Goal: Book appointment/travel/reservation

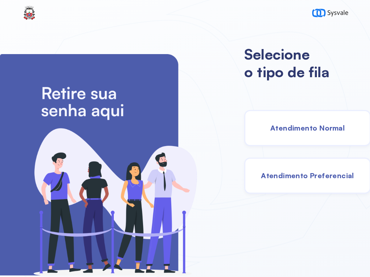
click at [284, 116] on div "Atendimento Normal" at bounding box center [307, 128] width 126 height 36
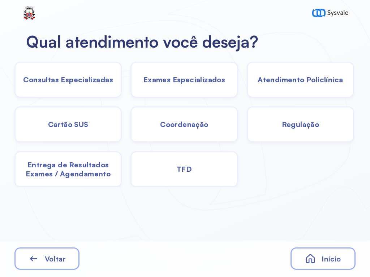
click at [186, 79] on span "Exames Especializados" at bounding box center [184, 79] width 82 height 9
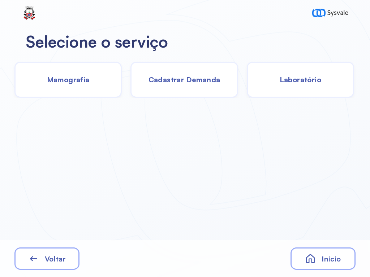
click at [302, 81] on span "Laboratório" at bounding box center [300, 79] width 42 height 9
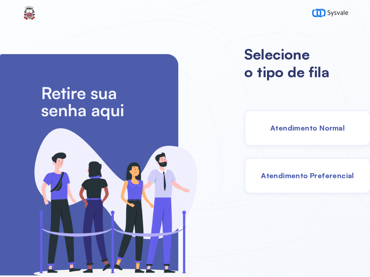
click at [292, 126] on span "Atendimento Normal" at bounding box center [307, 127] width 74 height 9
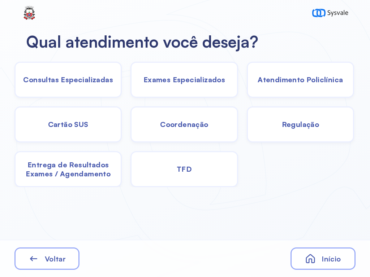
click at [190, 80] on span "Exames Especializados" at bounding box center [184, 79] width 82 height 9
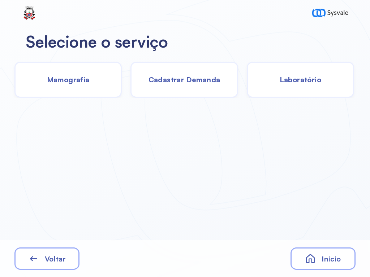
click at [305, 79] on span "Laboratório" at bounding box center [300, 79] width 42 height 9
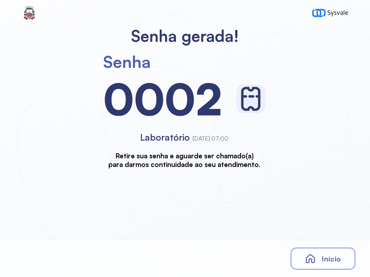
click at [315, 251] on div "Início" at bounding box center [322, 259] width 65 height 22
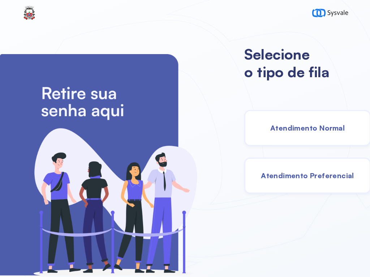
click at [278, 126] on span "Atendimento Normal" at bounding box center [307, 127] width 74 height 9
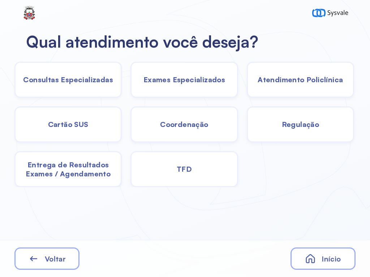
click at [177, 164] on div "TFD" at bounding box center [183, 169] width 107 height 36
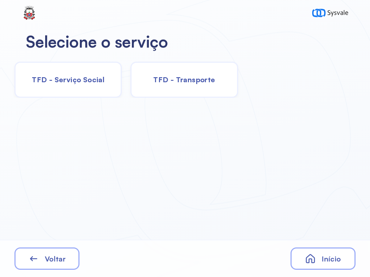
click at [182, 81] on span "TFD - Transporte" at bounding box center [184, 79] width 62 height 9
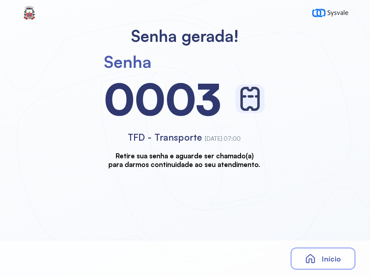
click at [325, 259] on span "Início" at bounding box center [330, 259] width 19 height 9
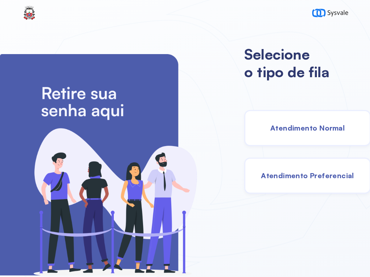
click at [295, 126] on span "Atendimento Normal" at bounding box center [307, 127] width 74 height 9
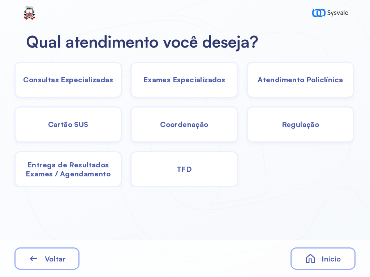
click at [187, 79] on span "Exames Especializados" at bounding box center [184, 79] width 82 height 9
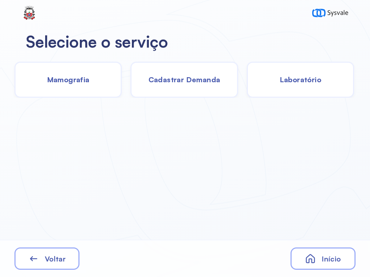
click at [306, 76] on span "Laboratório" at bounding box center [300, 79] width 42 height 9
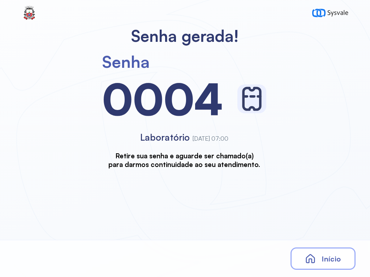
click at [314, 239] on div "Senha gerada! Senha [SECURITY_DATA] Laboratório [DATE] 07:00 Retire sua senha e…" at bounding box center [185, 138] width 370 height 277
click at [336, 248] on div "Início" at bounding box center [322, 259] width 65 height 22
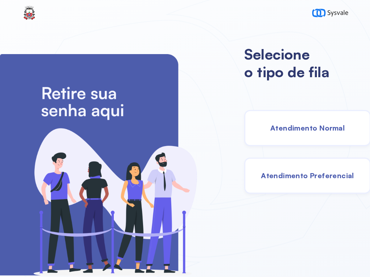
click at [300, 126] on span "Atendimento Normal" at bounding box center [307, 127] width 74 height 9
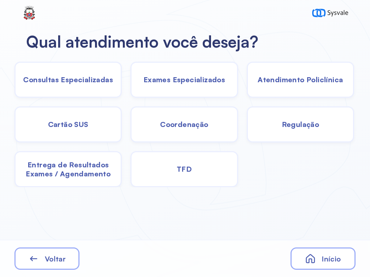
click at [186, 82] on span "Exames Especializados" at bounding box center [184, 79] width 82 height 9
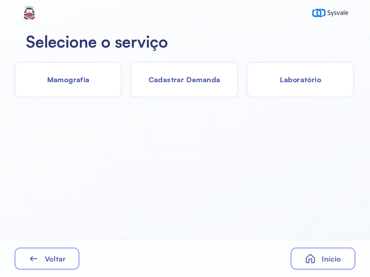
click at [303, 73] on div "Laboratório" at bounding box center [300, 80] width 107 height 36
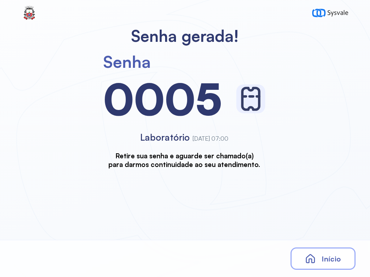
click at [324, 258] on span "Início" at bounding box center [330, 259] width 19 height 9
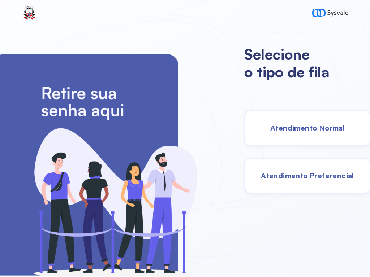
click at [307, 122] on div "Atendimento Normal" at bounding box center [307, 128] width 126 height 36
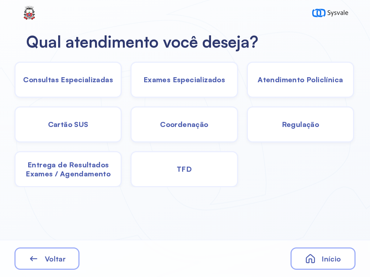
click at [186, 79] on span "Exames Especializados" at bounding box center [184, 79] width 82 height 9
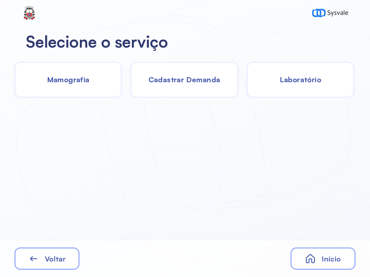
click at [310, 84] on div "Laboratório" at bounding box center [300, 80] width 107 height 36
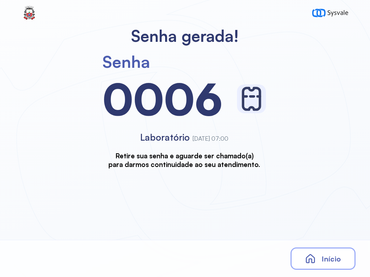
click at [321, 254] on div "Início" at bounding box center [322, 259] width 65 height 22
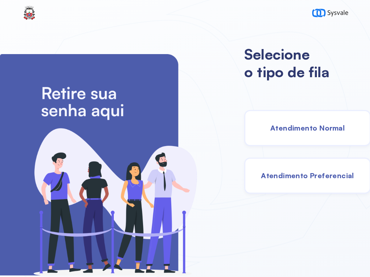
click at [315, 127] on span "Atendimento Normal" at bounding box center [307, 127] width 74 height 9
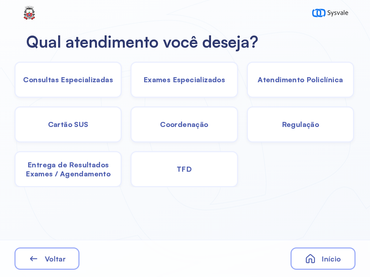
click at [208, 78] on span "Exames Especializados" at bounding box center [184, 79] width 82 height 9
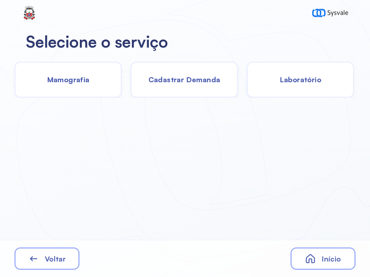
click at [306, 84] on span "Laboratório" at bounding box center [300, 79] width 42 height 9
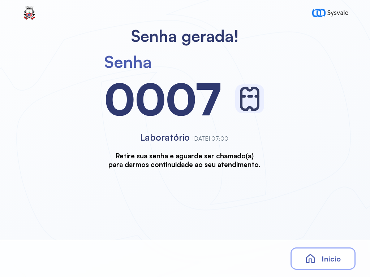
click at [316, 252] on div "Início" at bounding box center [322, 259] width 65 height 22
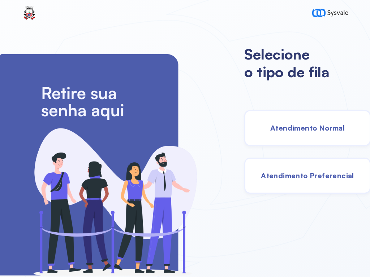
click at [307, 125] on span "Atendimento Normal" at bounding box center [307, 127] width 74 height 9
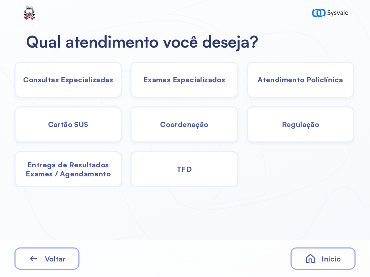
click at [187, 70] on div "Exames Especializados" at bounding box center [183, 80] width 107 height 36
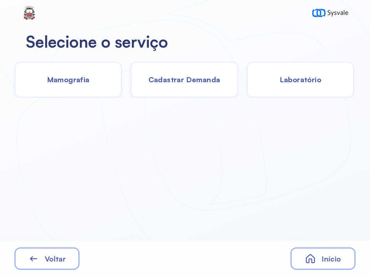
click at [301, 82] on span "Laboratório" at bounding box center [300, 79] width 42 height 9
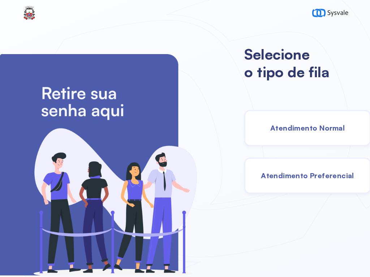
click at [279, 132] on span "Atendimento Normal" at bounding box center [307, 127] width 74 height 9
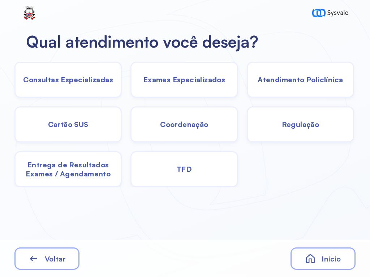
click at [186, 77] on span "Exames Especializados" at bounding box center [184, 79] width 82 height 9
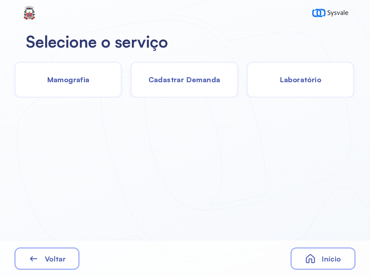
click at [305, 79] on span "Laboratório" at bounding box center [300, 79] width 42 height 9
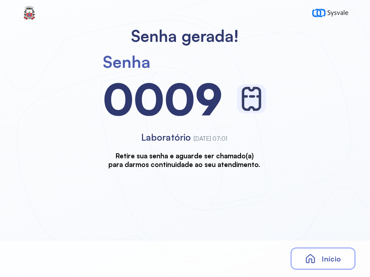
click at [319, 260] on div "Início" at bounding box center [322, 259] width 65 height 22
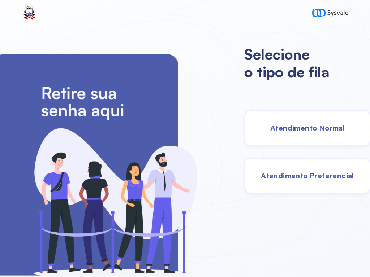
click at [298, 130] on span "Atendimento Normal" at bounding box center [307, 127] width 74 height 9
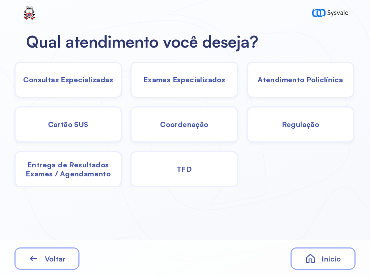
click at [196, 82] on span "Exames Especializados" at bounding box center [184, 79] width 82 height 9
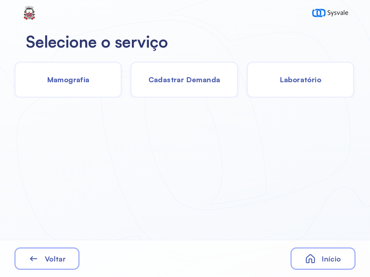
click at [195, 79] on span "Cadastrar Demanda" at bounding box center [184, 79] width 72 height 9
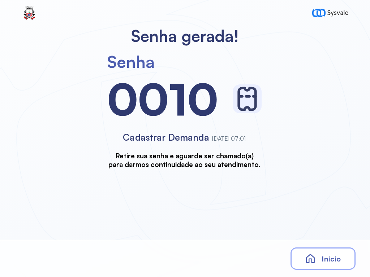
click at [316, 251] on div "Início" at bounding box center [322, 259] width 65 height 22
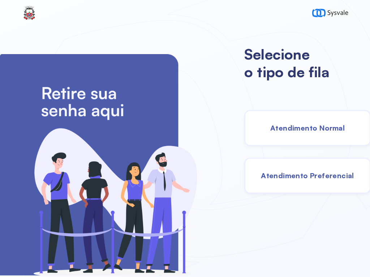
click at [286, 175] on span "Atendimento Preferencial" at bounding box center [307, 175] width 93 height 9
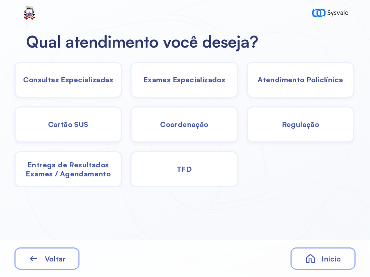
click at [275, 79] on span "Atendimento Policlínica" at bounding box center [299, 79] width 85 height 9
click at [317, 255] on div "Início" at bounding box center [322, 259] width 65 height 22
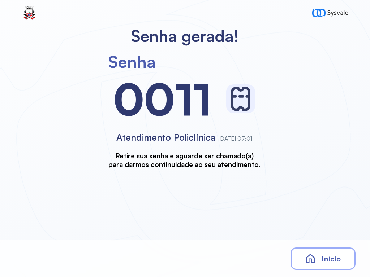
click at [314, 255] on icon at bounding box center [310, 258] width 11 height 11
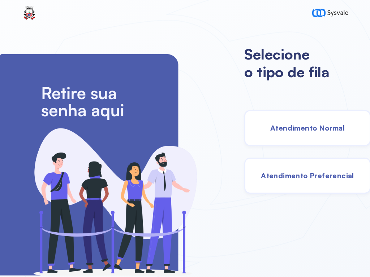
click at [271, 127] on span "Atendimento Normal" at bounding box center [307, 127] width 74 height 9
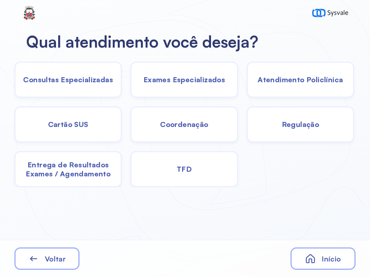
click at [175, 80] on span "Exames Especializados" at bounding box center [184, 79] width 82 height 9
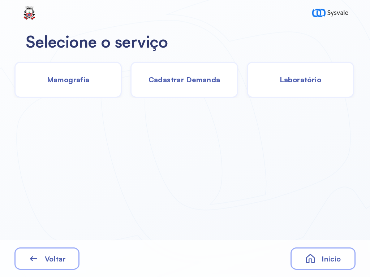
click at [297, 79] on span "Laboratório" at bounding box center [300, 79] width 42 height 9
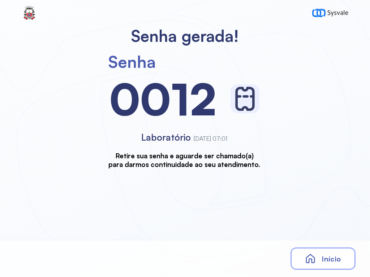
click at [314, 255] on icon at bounding box center [310, 258] width 11 height 11
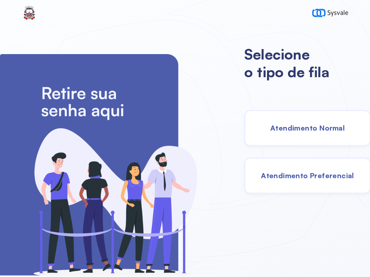
click at [279, 176] on span "Atendimento Preferencial" at bounding box center [307, 175] width 93 height 9
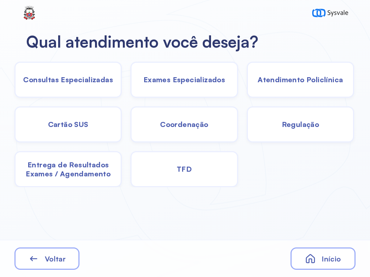
click at [177, 163] on div "TFD" at bounding box center [183, 169] width 107 height 36
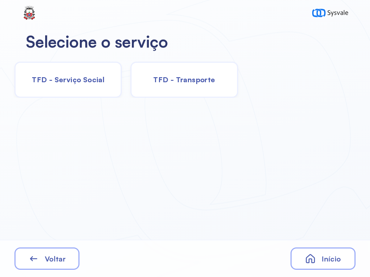
click at [178, 81] on span "TFD - Transporte" at bounding box center [184, 79] width 62 height 9
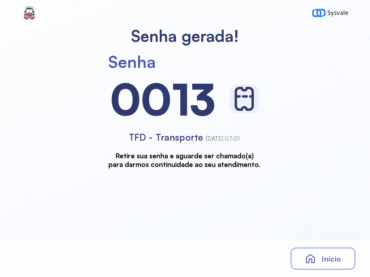
click at [327, 255] on span "Início" at bounding box center [330, 259] width 19 height 9
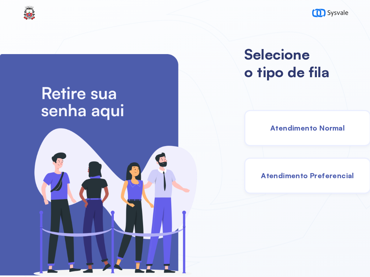
click at [291, 134] on div "Atendimento Normal" at bounding box center [307, 128] width 126 height 36
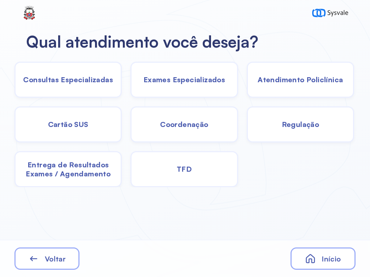
click at [186, 84] on span "Exames Especializados" at bounding box center [184, 79] width 82 height 9
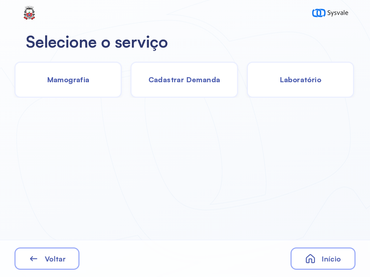
click at [300, 81] on span "Laboratório" at bounding box center [300, 79] width 42 height 9
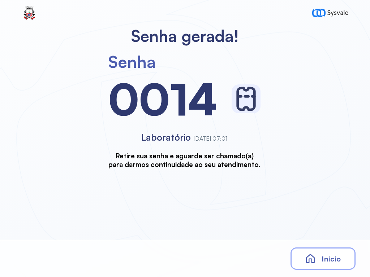
click at [318, 259] on div "Início" at bounding box center [322, 259] width 65 height 22
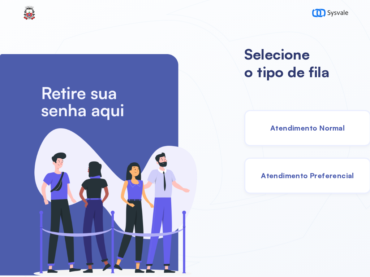
click at [294, 131] on span "Atendimento Normal" at bounding box center [307, 127] width 74 height 9
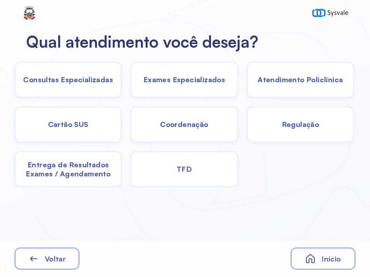
click at [194, 80] on span "Exames Especializados" at bounding box center [184, 79] width 82 height 9
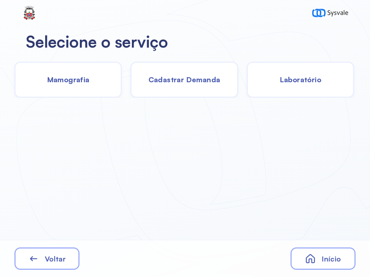
click at [306, 78] on span "Laboratório" at bounding box center [300, 79] width 42 height 9
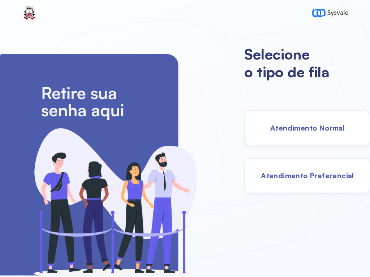
click at [289, 129] on span "Atendimento Normal" at bounding box center [307, 127] width 74 height 9
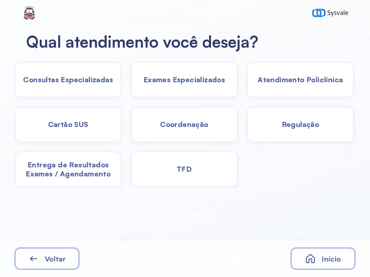
click at [184, 80] on span "Exames Especializados" at bounding box center [184, 79] width 82 height 9
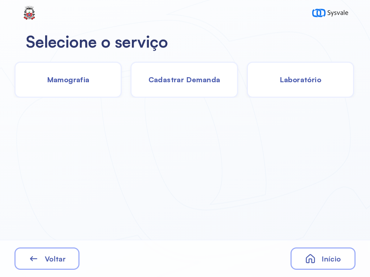
click at [307, 78] on span "Laboratório" at bounding box center [300, 79] width 42 height 9
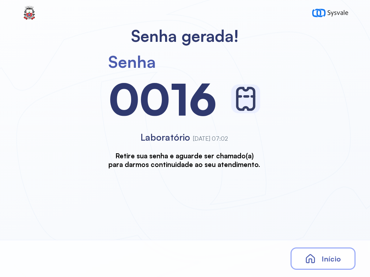
click at [331, 253] on div "Início" at bounding box center [322, 259] width 65 height 22
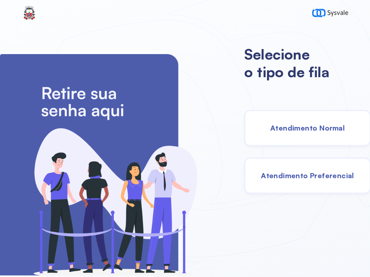
click at [302, 127] on span "Atendimento Normal" at bounding box center [307, 127] width 74 height 9
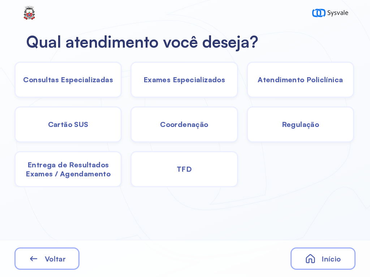
click at [172, 82] on span "Exames Especializados" at bounding box center [184, 79] width 82 height 9
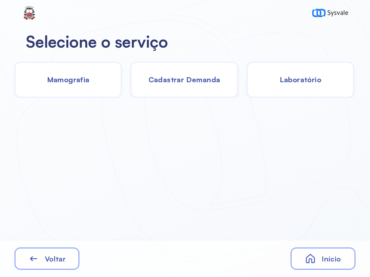
click at [300, 78] on span "Laboratório" at bounding box center [300, 79] width 42 height 9
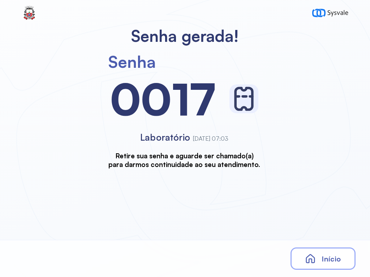
click at [319, 251] on div "Início" at bounding box center [322, 259] width 65 height 22
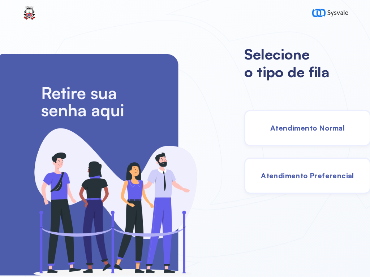
click at [279, 126] on span "Atendimento Normal" at bounding box center [307, 127] width 74 height 9
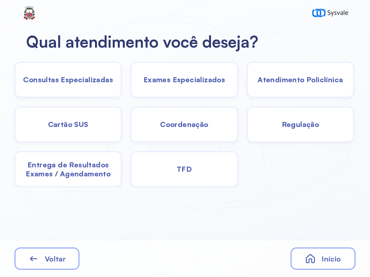
click at [181, 78] on span "Exames Especializados" at bounding box center [184, 79] width 82 height 9
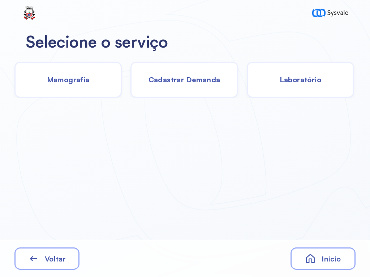
click at [307, 79] on span "Laboratório" at bounding box center [300, 79] width 42 height 9
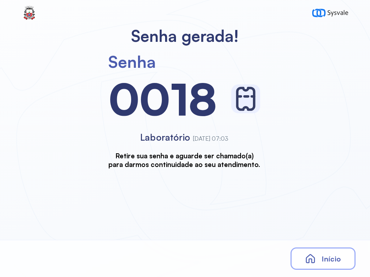
click at [330, 251] on div "Início" at bounding box center [322, 259] width 65 height 22
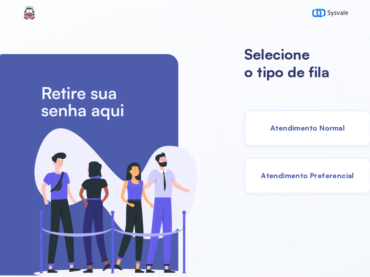
click at [316, 125] on span "Atendimento Normal" at bounding box center [307, 127] width 74 height 9
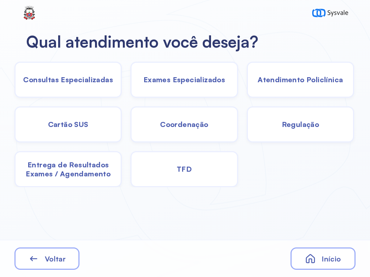
click at [203, 75] on div "Exames Especializados" at bounding box center [183, 80] width 107 height 36
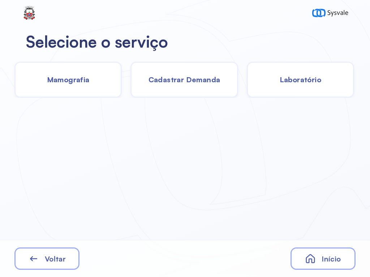
click at [314, 81] on span "Laboratório" at bounding box center [300, 79] width 42 height 9
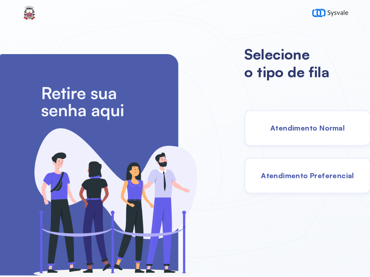
click at [284, 135] on div "Atendimento Normal" at bounding box center [307, 128] width 126 height 36
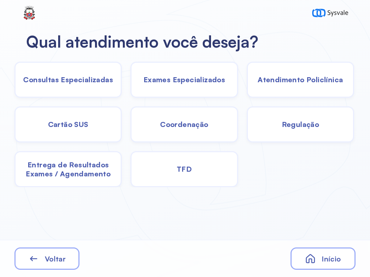
click at [171, 82] on span "Exames Especializados" at bounding box center [184, 79] width 82 height 9
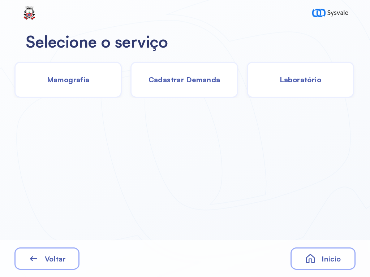
click at [306, 80] on span "Laboratório" at bounding box center [300, 79] width 42 height 9
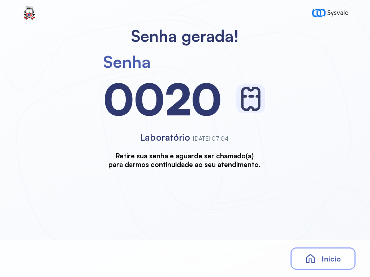
click at [325, 251] on div "Início" at bounding box center [322, 259] width 65 height 22
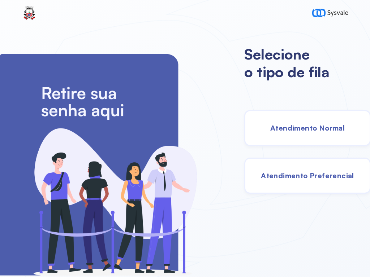
click at [303, 123] on div "Atendimento Normal" at bounding box center [307, 128] width 126 height 36
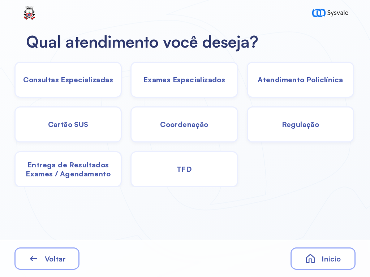
click at [178, 81] on span "Exames Especializados" at bounding box center [184, 79] width 82 height 9
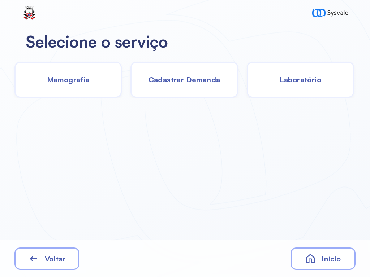
click at [297, 85] on div "Laboratório" at bounding box center [300, 80] width 107 height 36
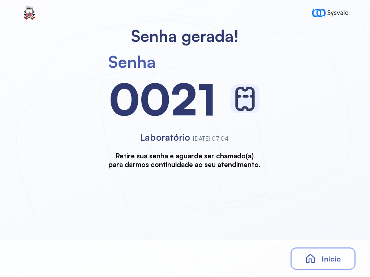
click at [316, 253] on icon at bounding box center [310, 258] width 11 height 11
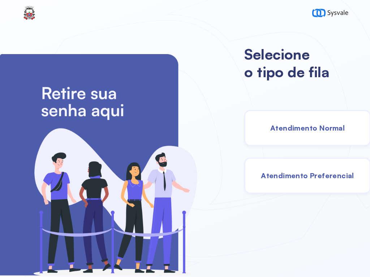
click at [300, 122] on div "Atendimento Normal" at bounding box center [307, 128] width 126 height 36
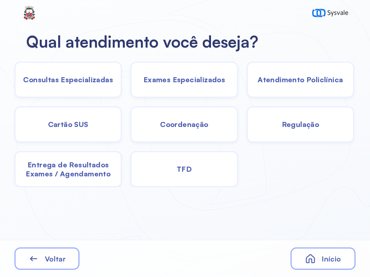
click at [87, 78] on span "Consultas Especializadas" at bounding box center [68, 79] width 90 height 9
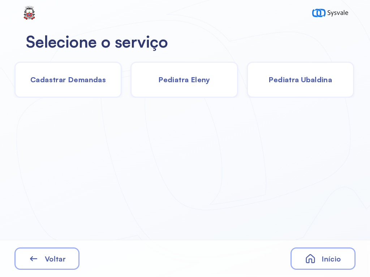
click at [178, 75] on span "Pediatra Eleny" at bounding box center [184, 79] width 52 height 9
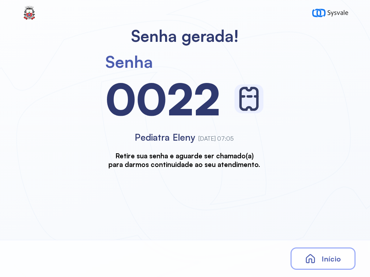
click at [320, 258] on div "Início" at bounding box center [322, 259] width 65 height 22
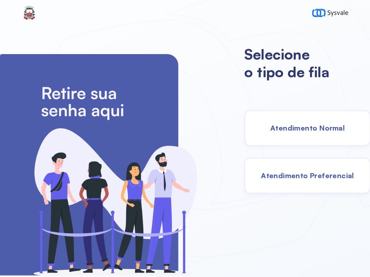
click at [294, 123] on div "Atendimento Normal" at bounding box center [307, 128] width 126 height 36
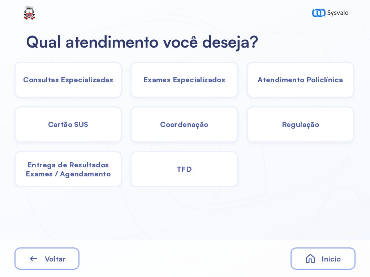
click at [182, 169] on span "TFD" at bounding box center [184, 169] width 15 height 9
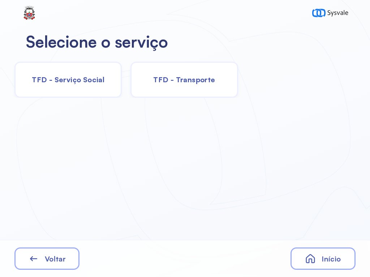
click at [187, 78] on span "TFD - Transporte" at bounding box center [184, 79] width 62 height 9
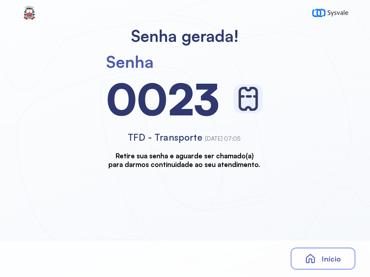
click at [334, 252] on div "Início" at bounding box center [322, 259] width 65 height 22
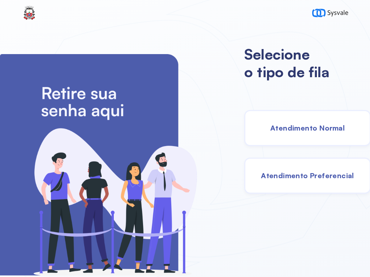
click at [270, 128] on span "Atendimento Normal" at bounding box center [307, 127] width 74 height 9
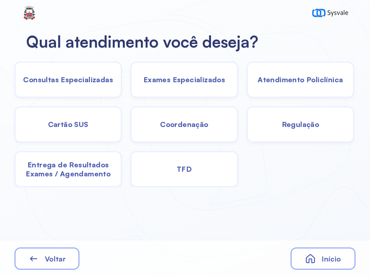
click at [176, 82] on span "Exames Especializados" at bounding box center [184, 79] width 82 height 9
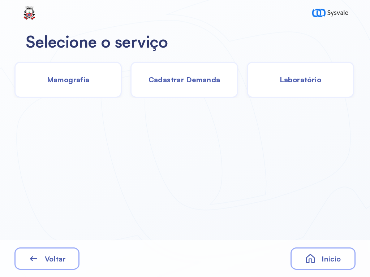
click at [297, 75] on span "Laboratório" at bounding box center [300, 79] width 42 height 9
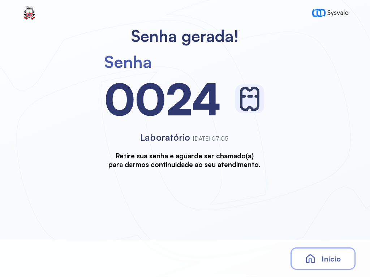
click at [327, 250] on div "Início" at bounding box center [322, 259] width 65 height 22
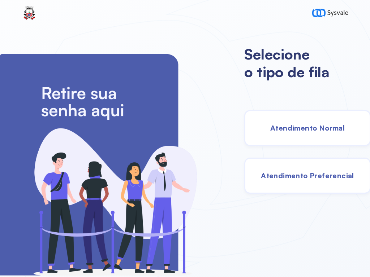
click at [301, 125] on span "Atendimento Normal" at bounding box center [307, 127] width 74 height 9
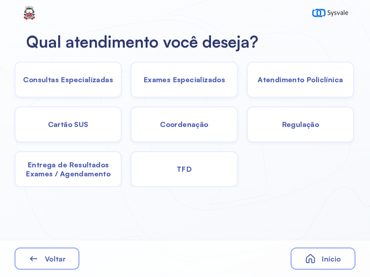
click at [181, 79] on span "Exames Especializados" at bounding box center [184, 79] width 82 height 9
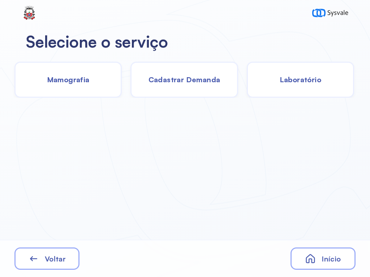
click at [305, 79] on span "Laboratório" at bounding box center [300, 79] width 42 height 9
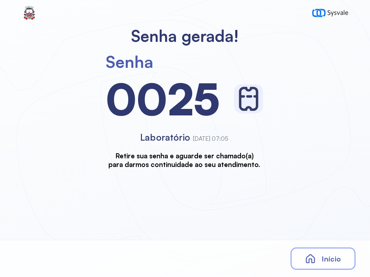
click at [320, 255] on div "Início" at bounding box center [322, 259] width 65 height 22
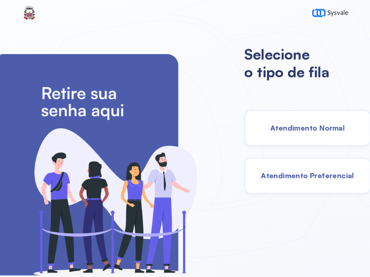
click at [291, 122] on div "Atendimento Normal" at bounding box center [307, 128] width 126 height 36
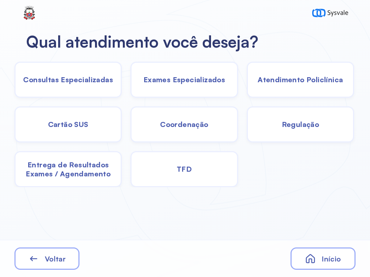
click at [173, 81] on span "Exames Especializados" at bounding box center [184, 79] width 82 height 9
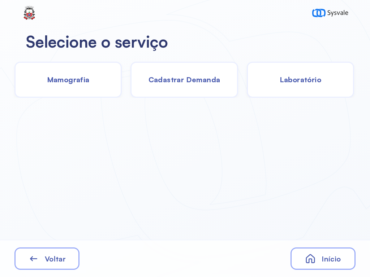
click at [304, 84] on div "Laboratório" at bounding box center [300, 80] width 107 height 36
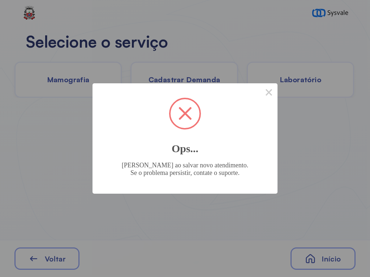
click at [317, 254] on div "× Ops... [PERSON_NAME] ao salvar novo atendimento. Se o problema persistir, con…" at bounding box center [185, 138] width 370 height 277
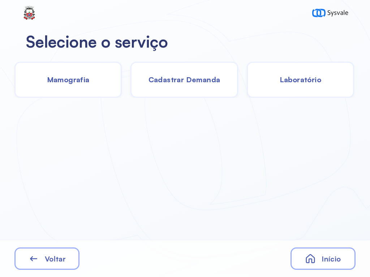
click at [179, 80] on span "Cadastrar Demanda" at bounding box center [184, 79] width 72 height 9
